Goal: Information Seeking & Learning: Learn about a topic

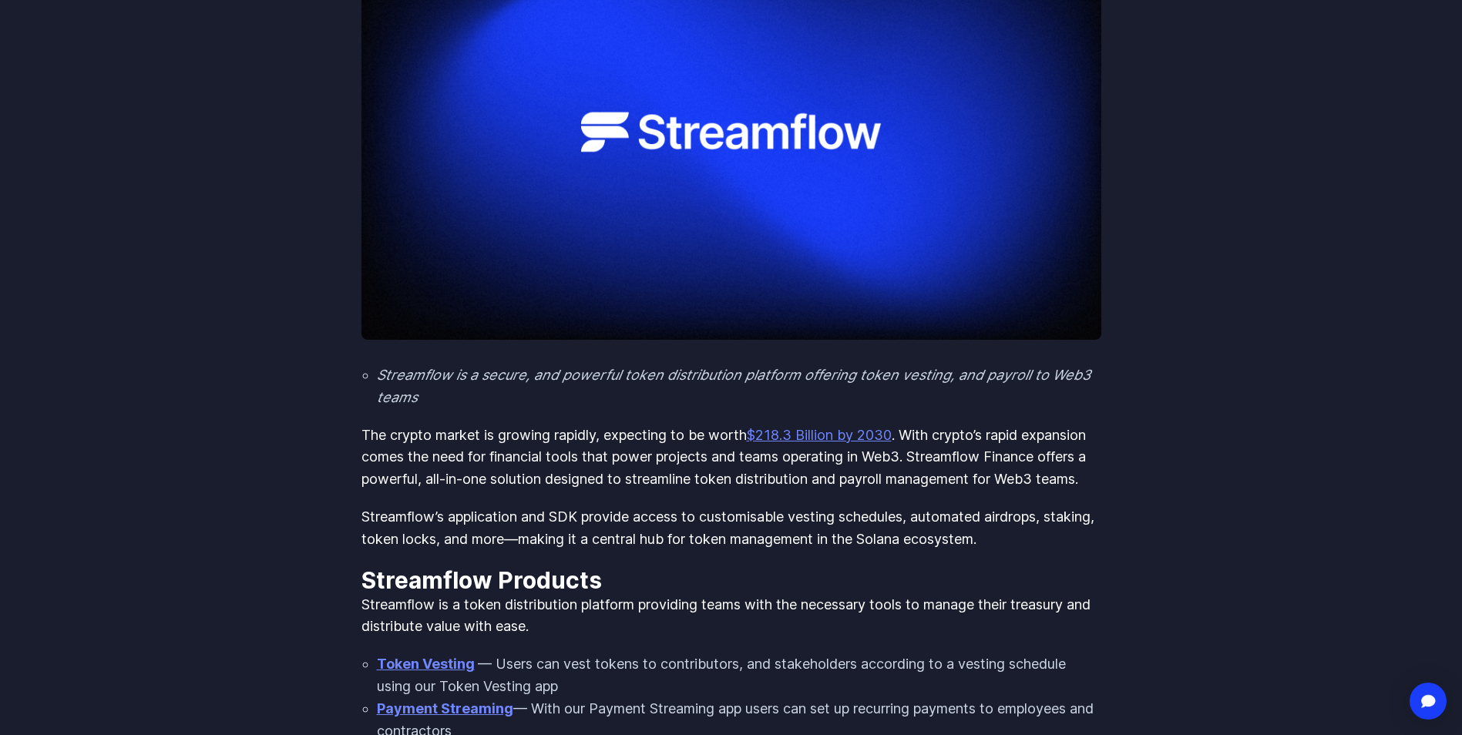
scroll to position [385, 0]
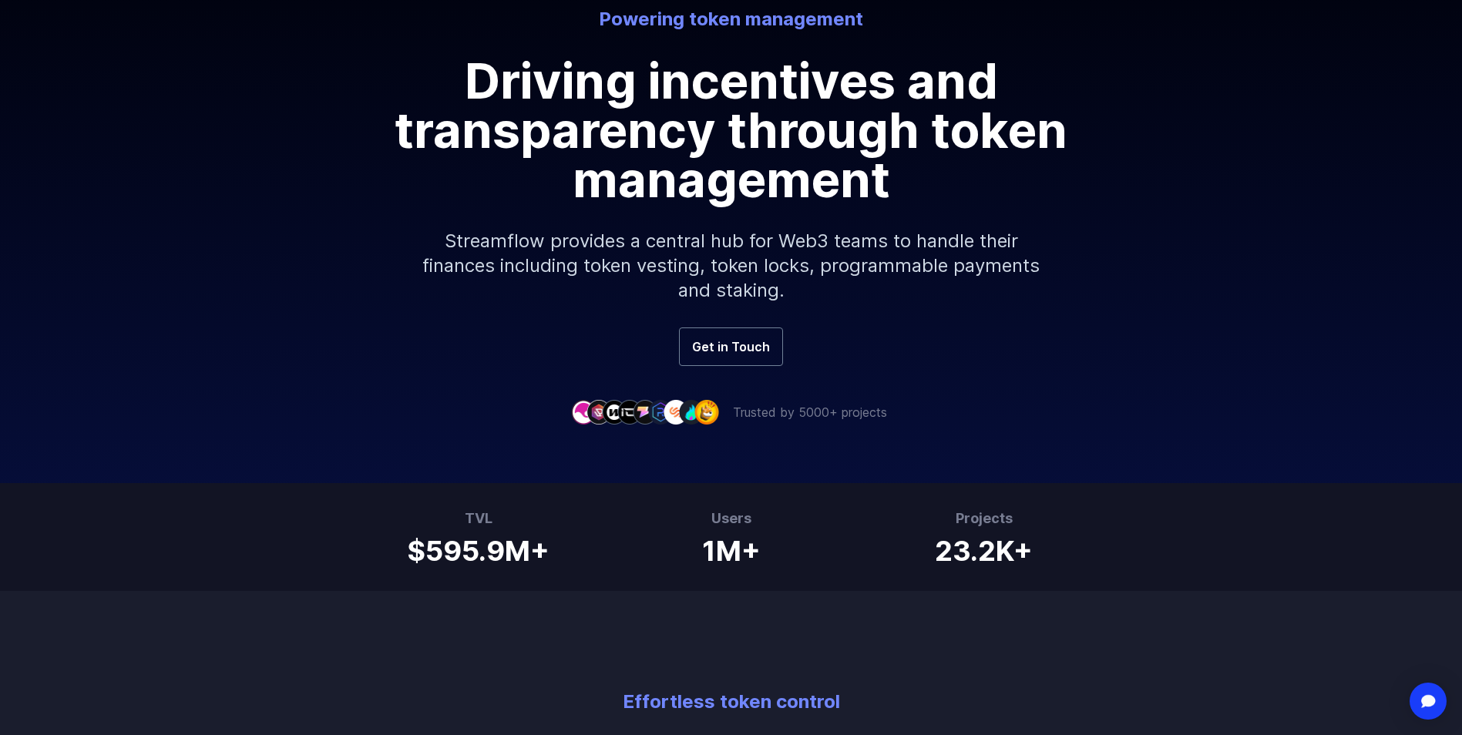
scroll to position [231, 0]
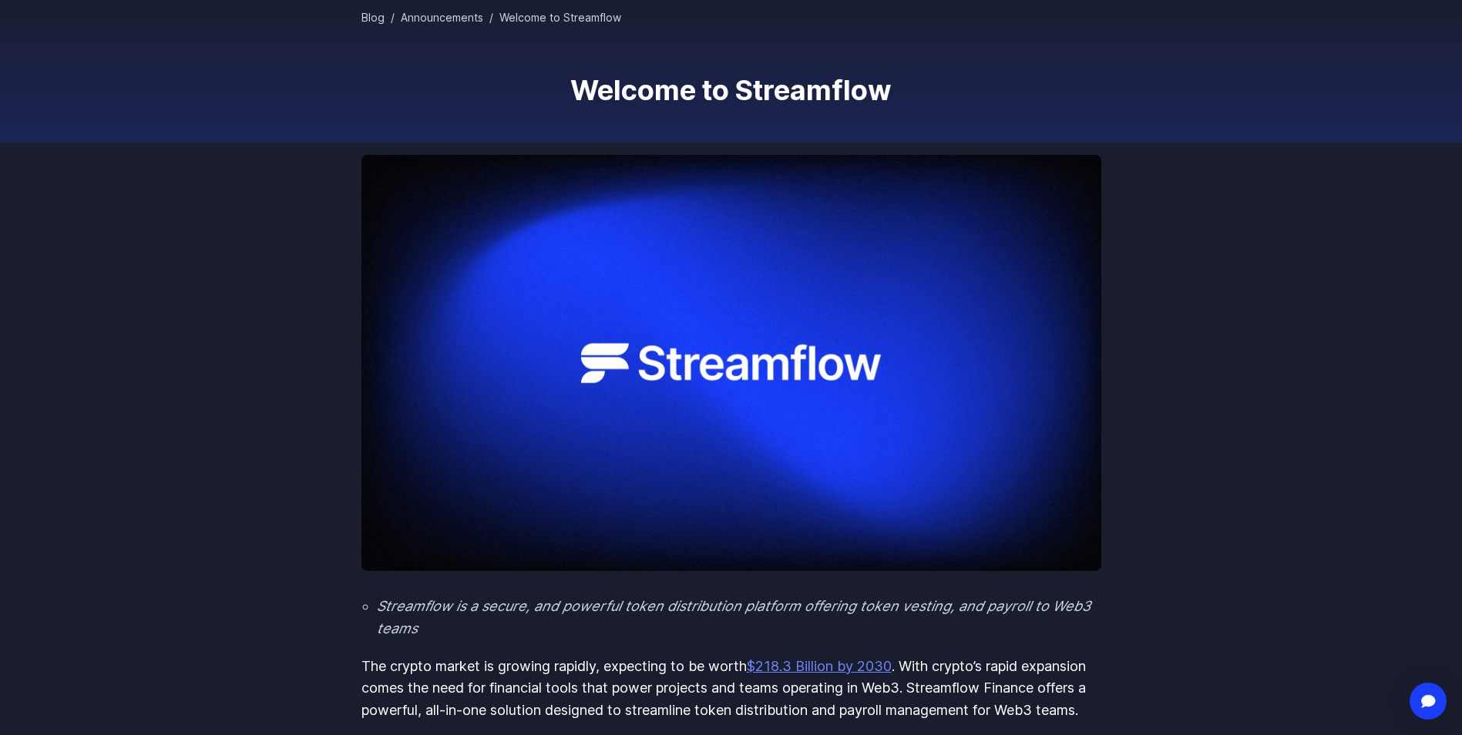
scroll to position [154, 0]
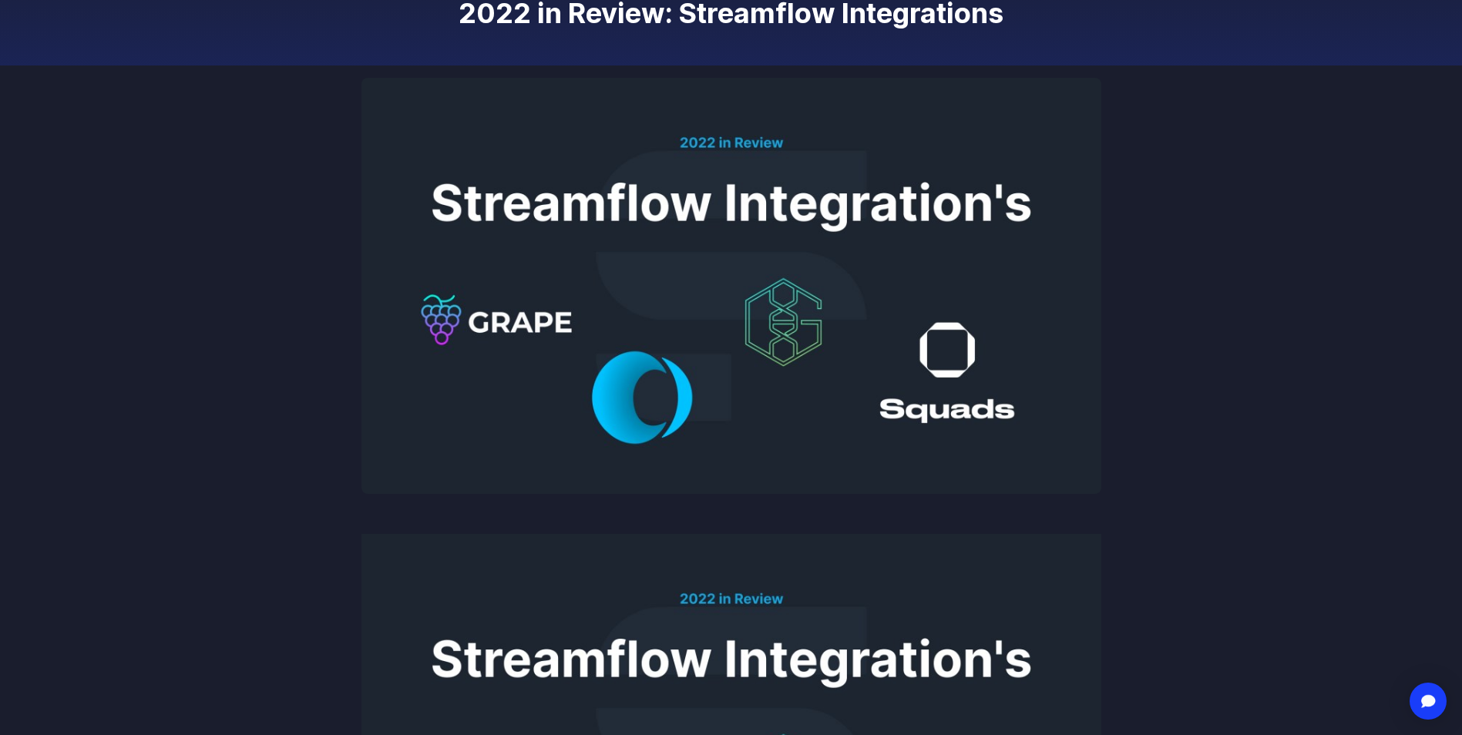
scroll to position [231, 0]
